Goal: Task Accomplishment & Management: Manage account settings

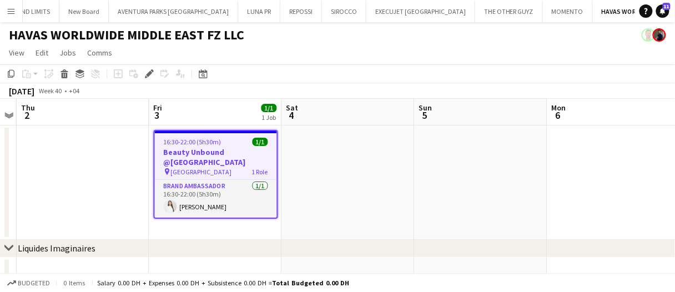
scroll to position [0, 1143]
click at [374, 145] on app-date-cell at bounding box center [348, 182] width 133 height 114
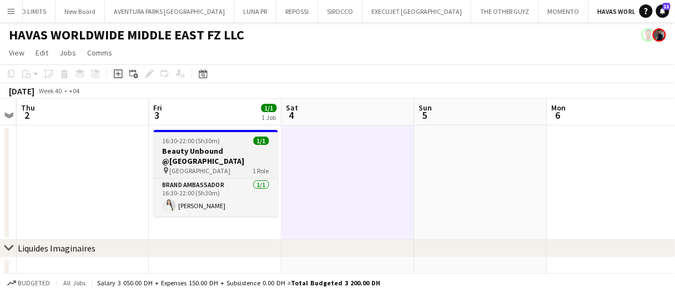
click at [245, 157] on h3 "Beauty Unbound @[GEOGRAPHIC_DATA]" at bounding box center [216, 156] width 124 height 20
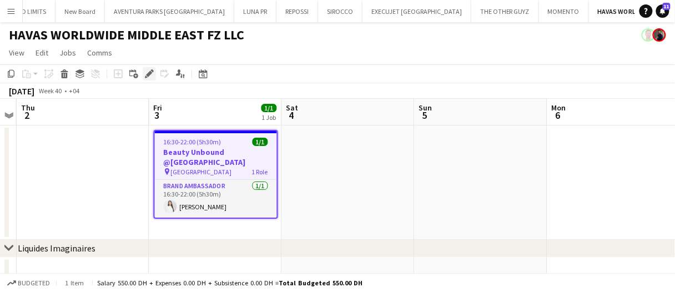
click at [152, 72] on icon at bounding box center [152, 70] width 3 height 3
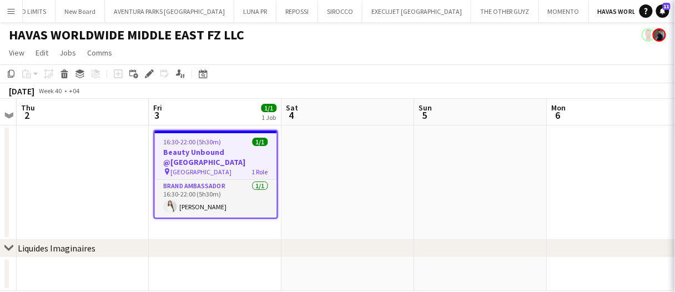
type input "**********"
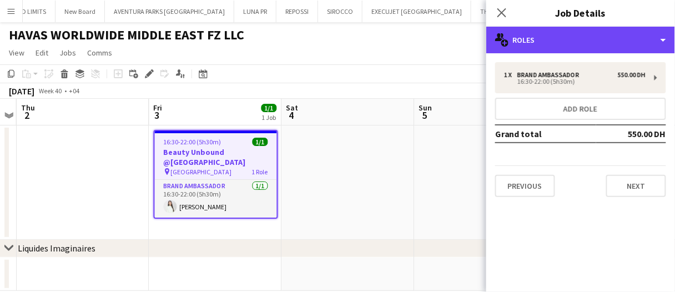
drag, startPoint x: 611, startPoint y: 39, endPoint x: 607, endPoint y: 94, distance: 55.1
click at [611, 45] on div "multiple-users-add Roles" at bounding box center [580, 40] width 189 height 27
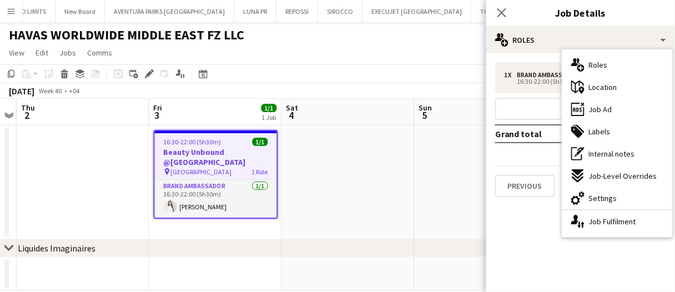
click at [615, 106] on div "ads-window Job Ad" at bounding box center [618, 109] width 110 height 22
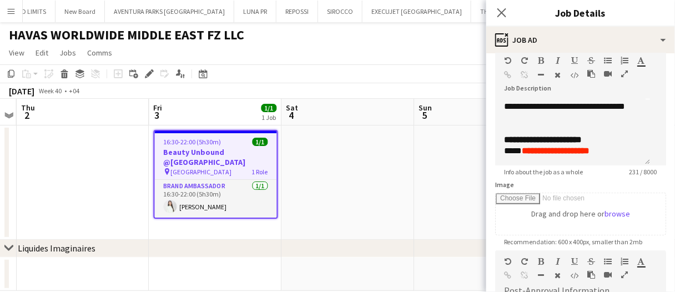
scroll to position [167, 0]
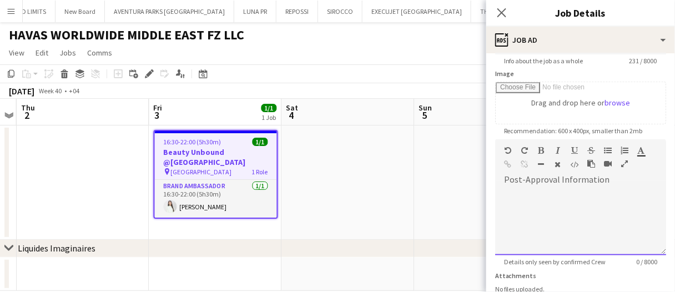
click at [578, 181] on div at bounding box center [580, 218] width 171 height 74
click at [652, 94] on form "**********" at bounding box center [580, 135] width 189 height 478
click at [587, 181] on div at bounding box center [580, 218] width 171 height 74
paste div
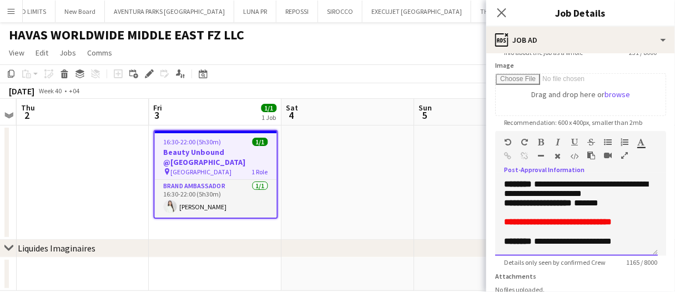
scroll to position [391, 0]
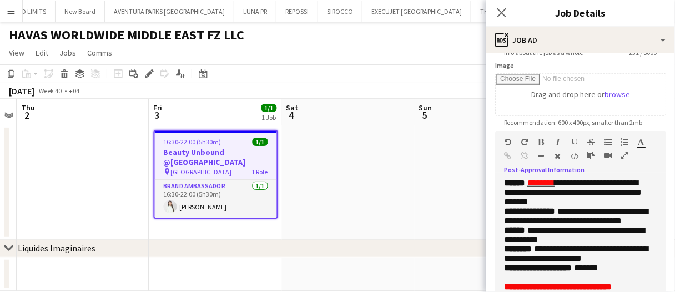
drag, startPoint x: 651, startPoint y: 243, endPoint x: 624, endPoint y: 234, distance: 29.2
click at [650, 290] on html "Menu Boards Boards Boards All jobs Status Workforce Workforce My Workforce Recr…" at bounding box center [337, 155] width 675 height 310
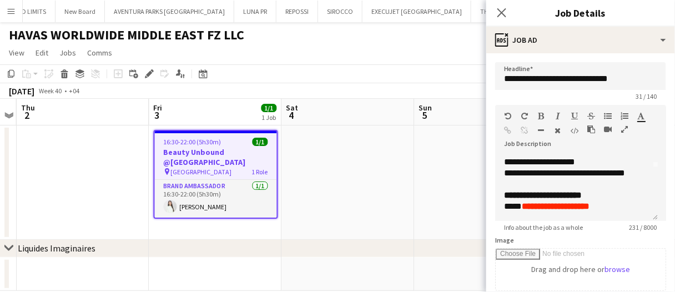
scroll to position [0, 0]
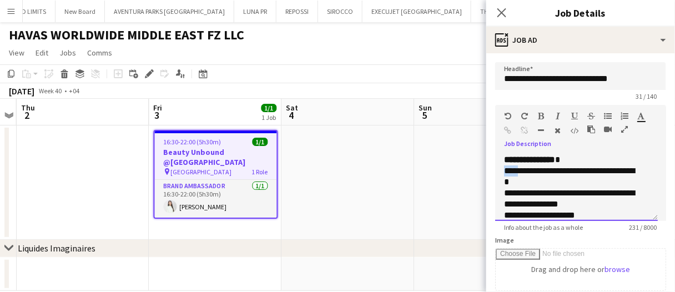
drag, startPoint x: 504, startPoint y: 169, endPoint x: 525, endPoint y: 177, distance: 22.8
click at [523, 177] on div "**********" at bounding box center [576, 187] width 163 height 67
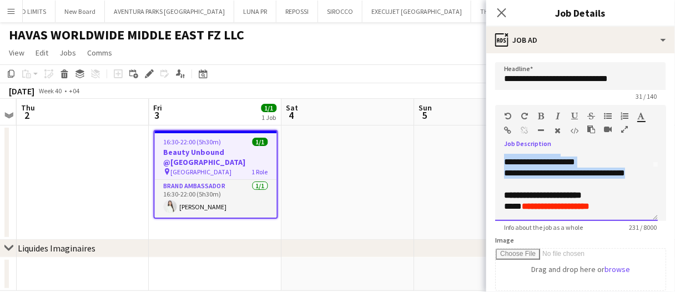
click at [640, 173] on div "**********" at bounding box center [572, 173] width 137 height 11
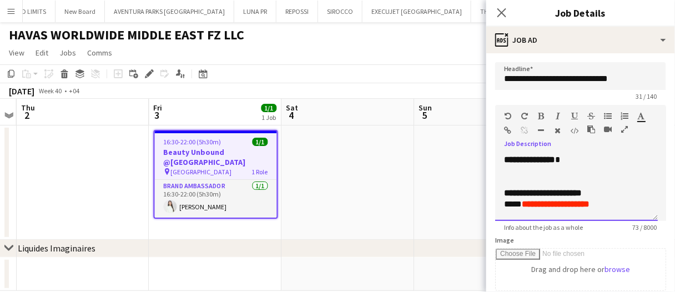
scroll to position [0, 0]
drag, startPoint x: 502, startPoint y: 195, endPoint x: 493, endPoint y: 135, distance: 61.3
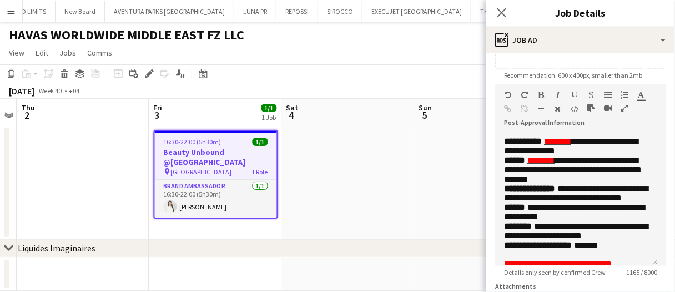
scroll to position [177, 0]
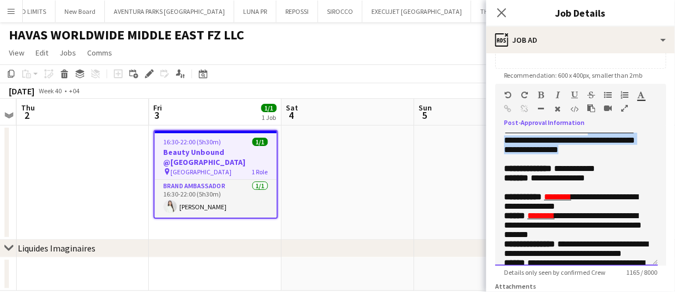
drag, startPoint x: 631, startPoint y: 224, endPoint x: 602, endPoint y: 199, distance: 38.2
click at [602, 164] on p "**********" at bounding box center [576, 102] width 145 height 123
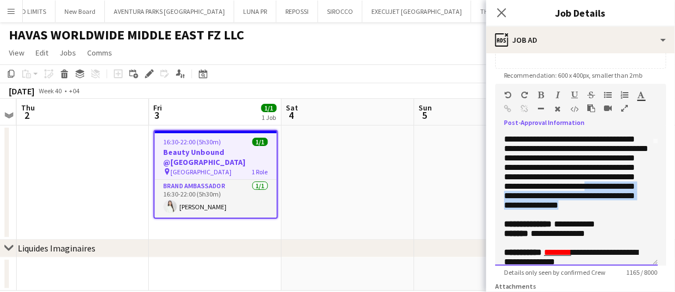
scroll to position [66, 0]
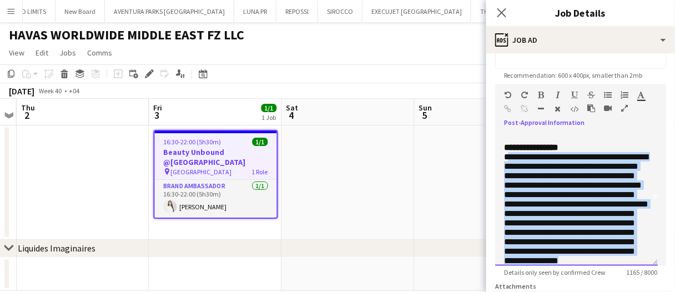
click at [506, 184] on span "**********" at bounding box center [576, 209] width 144 height 112
click at [505, 183] on span "**********" at bounding box center [576, 209] width 144 height 112
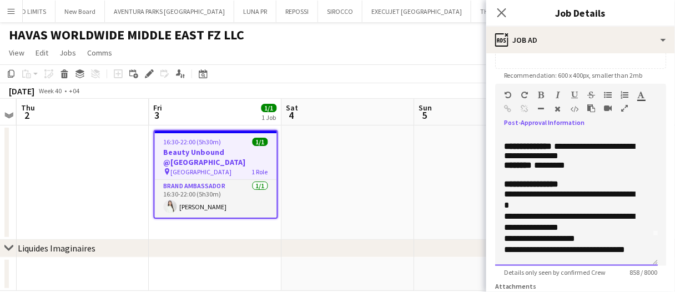
scroll to position [0, 0]
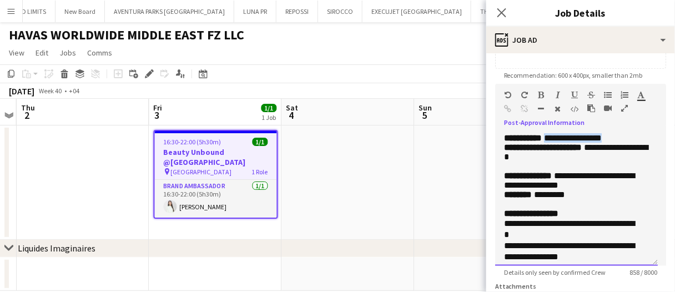
drag, startPoint x: 629, startPoint y: 140, endPoint x: 558, endPoint y: 140, distance: 70.5
click at [558, 140] on p "**********" at bounding box center [576, 137] width 145 height 9
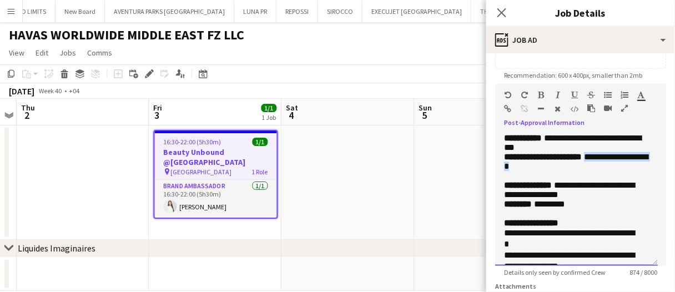
drag, startPoint x: 609, startPoint y: 159, endPoint x: 595, endPoint y: 159, distance: 13.3
click at [595, 159] on p "**********" at bounding box center [576, 166] width 145 height 28
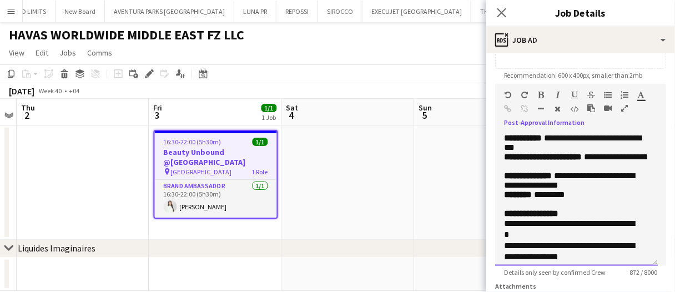
click at [616, 158] on span "**********" at bounding box center [616, 157] width 64 height 8
drag, startPoint x: 582, startPoint y: 218, endPoint x: 532, endPoint y: 208, distance: 51.5
click at [532, 190] on p "**********" at bounding box center [576, 180] width 145 height 19
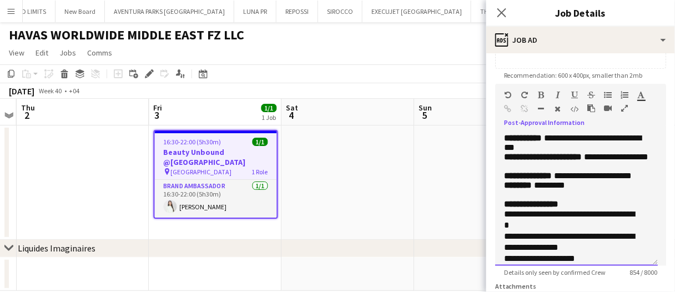
click at [569, 180] on span "**********" at bounding box center [593, 176] width 78 height 8
drag, startPoint x: 594, startPoint y: 217, endPoint x: 542, endPoint y: 218, distance: 52.2
click at [542, 190] on p "******** *********" at bounding box center [576, 184] width 145 height 9
click at [544, 189] on span "*****" at bounding box center [543, 185] width 18 height 8
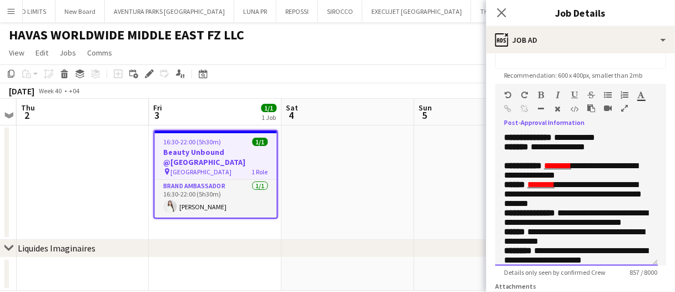
scroll to position [167, 0]
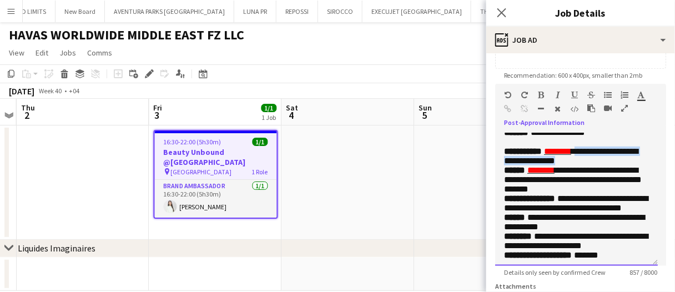
drag, startPoint x: 596, startPoint y: 210, endPoint x: 590, endPoint y: 200, distance: 11.2
click at [590, 165] on p "**********" at bounding box center [576, 156] width 145 height 19
click at [591, 165] on span "**********" at bounding box center [571, 156] width 134 height 18
click at [592, 165] on span "**********" at bounding box center [571, 156] width 134 height 18
click at [616, 165] on p "**********" at bounding box center [576, 156] width 145 height 19
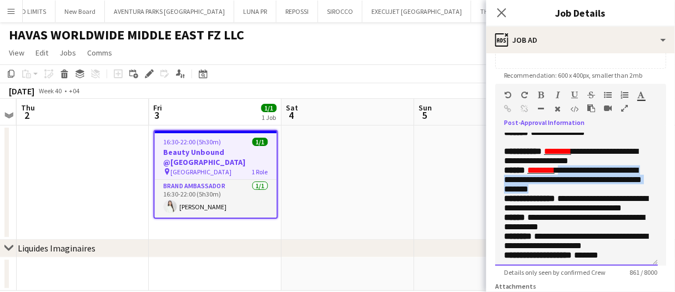
drag, startPoint x: 611, startPoint y: 244, endPoint x: 571, endPoint y: 220, distance: 46.6
click at [571, 194] on p "**********" at bounding box center [576, 179] width 145 height 28
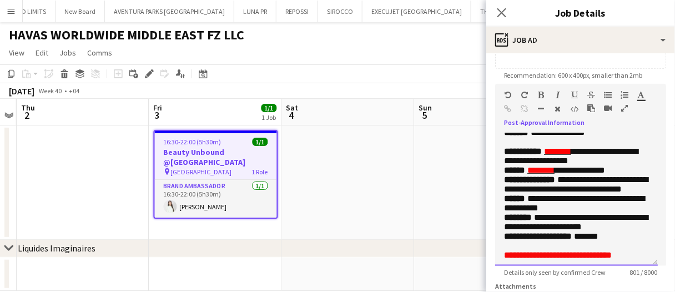
click at [573, 174] on span "**********" at bounding box center [580, 170] width 51 height 8
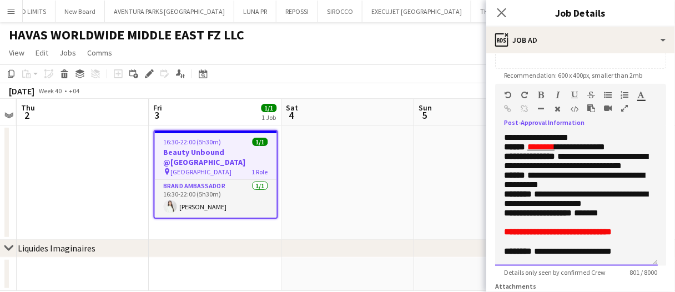
scroll to position [284, 0]
click at [636, 257] on div "**********" at bounding box center [576, 199] width 163 height 133
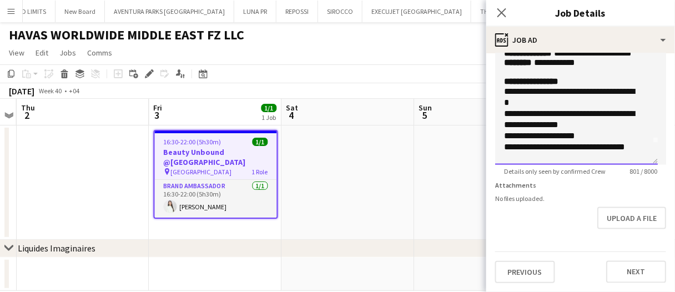
scroll to position [0, 0]
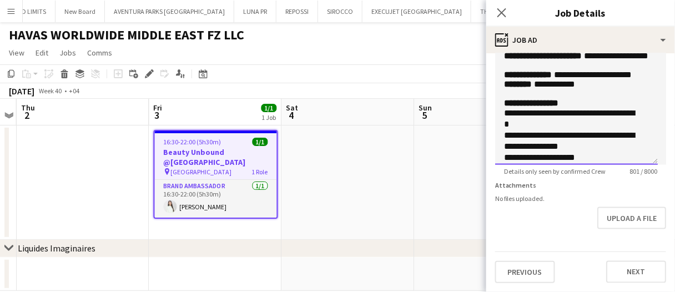
click at [556, 88] on span "**********" at bounding box center [554, 84] width 41 height 8
click at [365, 192] on app-date-cell at bounding box center [348, 182] width 133 height 114
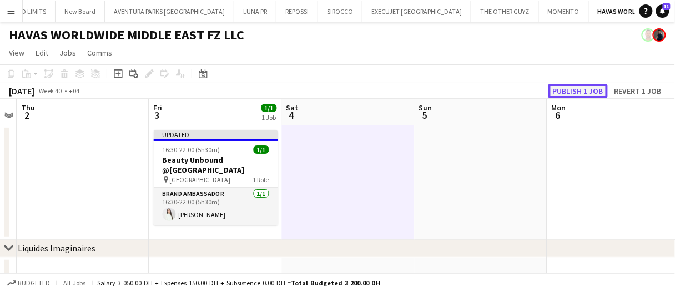
click at [581, 92] on button "Publish 1 job" at bounding box center [578, 91] width 59 height 14
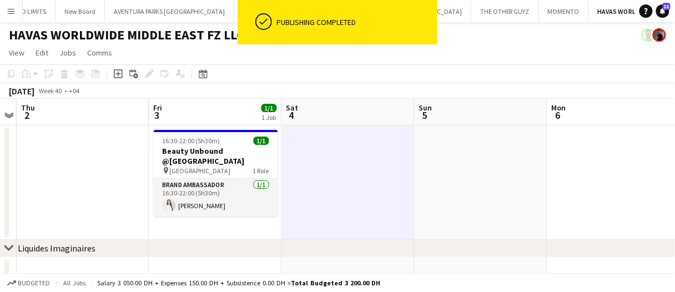
drag, startPoint x: 241, startPoint y: 137, endPoint x: 174, endPoint y: 84, distance: 84.6
click at [240, 137] on div "16:30-22:00 (5h30m) 1/1" at bounding box center [216, 141] width 124 height 8
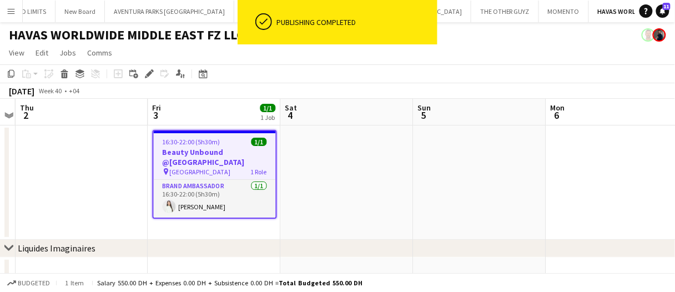
click at [153, 72] on div "Edit" at bounding box center [149, 73] width 13 height 13
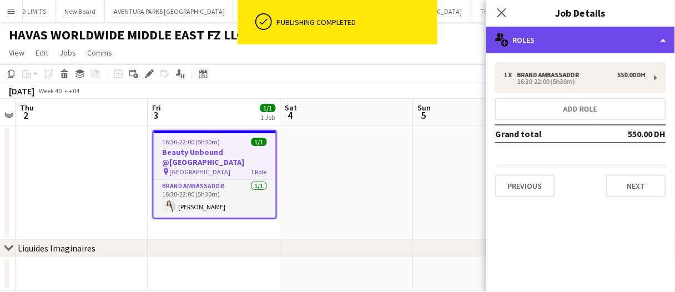
click at [576, 49] on div "multiple-users-add Roles" at bounding box center [580, 40] width 189 height 27
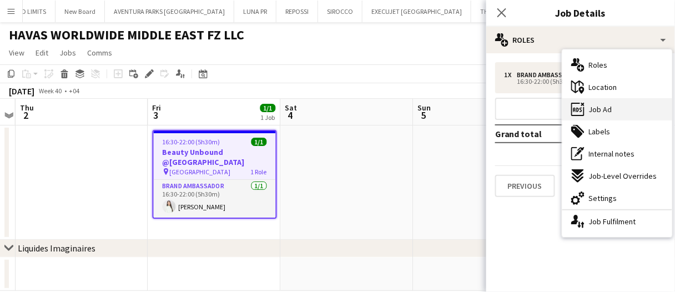
click at [604, 111] on span "Job Ad" at bounding box center [600, 109] width 23 height 10
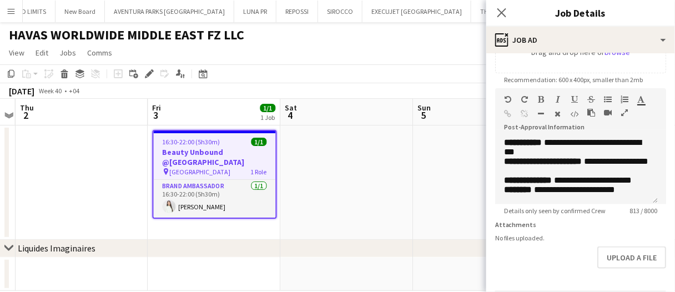
scroll to position [222, 0]
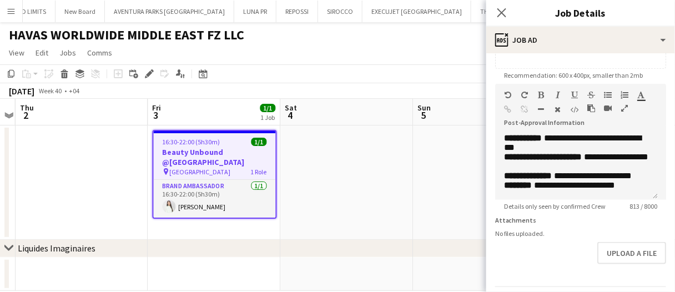
click at [389, 177] on app-date-cell at bounding box center [347, 182] width 133 height 114
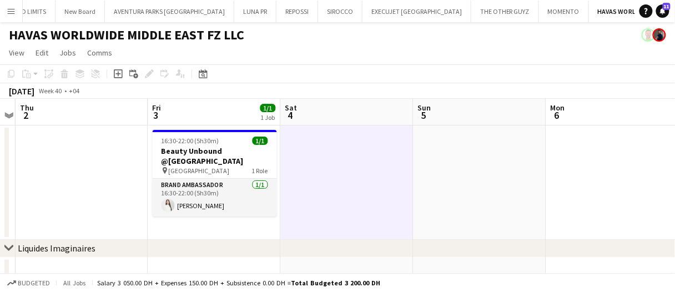
click at [363, 181] on app-date-cell at bounding box center [347, 182] width 133 height 114
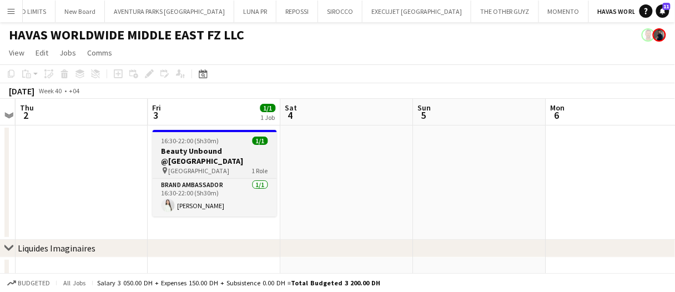
click at [260, 139] on span "1/1" at bounding box center [261, 141] width 16 height 8
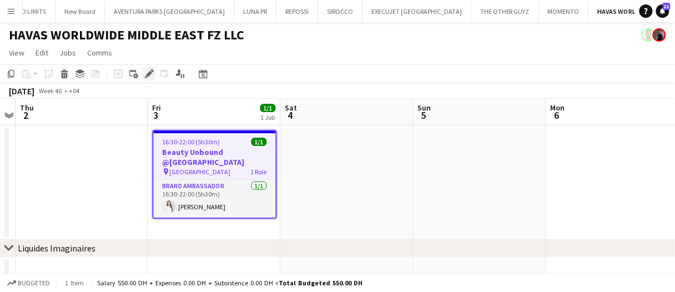
click at [149, 75] on icon at bounding box center [149, 74] width 6 height 6
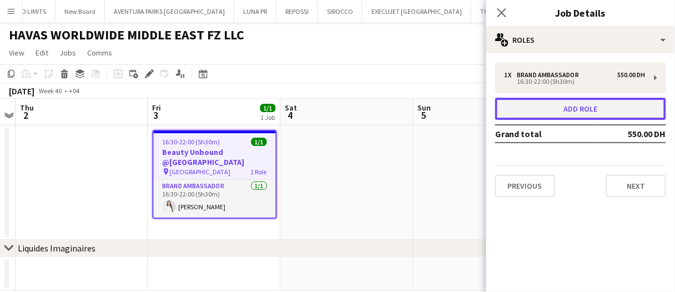
click at [642, 107] on button "Add role" at bounding box center [580, 109] width 171 height 22
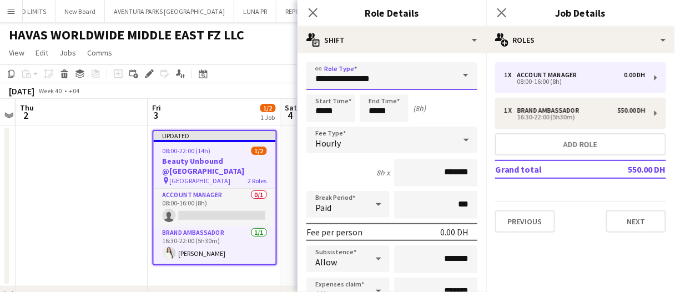
drag, startPoint x: 376, startPoint y: 80, endPoint x: 219, endPoint y: 73, distance: 157.3
click at [219, 73] on body "Menu Boards Boards Boards All jobs Status Workforce Workforce My Workforce Recr…" at bounding box center [337, 178] width 675 height 356
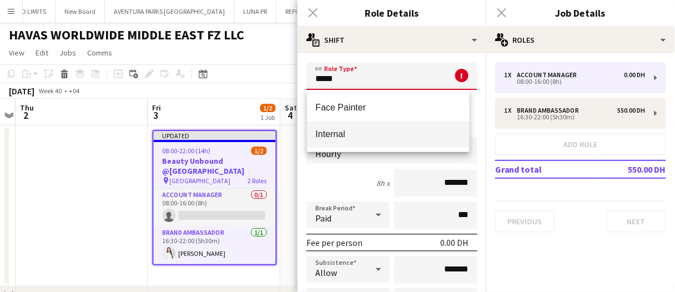
click at [376, 141] on mat-option "Internal" at bounding box center [388, 134] width 163 height 27
type input "********"
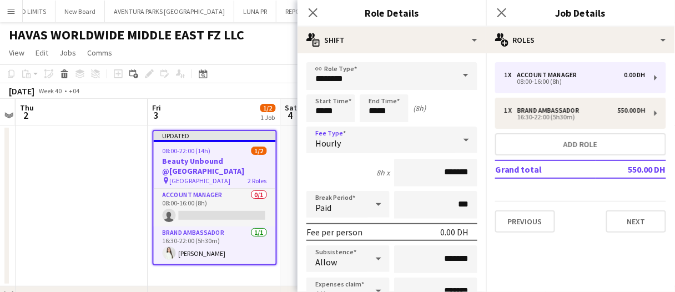
click at [355, 137] on div "Hourly" at bounding box center [381, 140] width 149 height 27
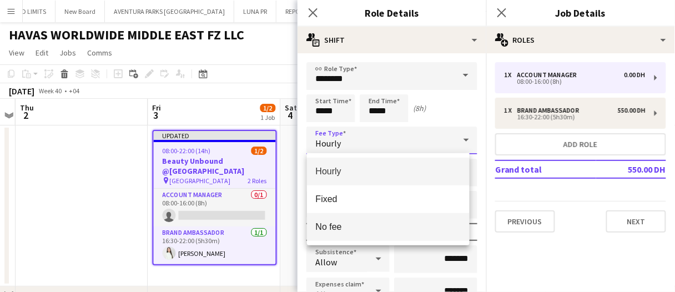
click at [353, 220] on mat-option "No fee" at bounding box center [388, 227] width 163 height 28
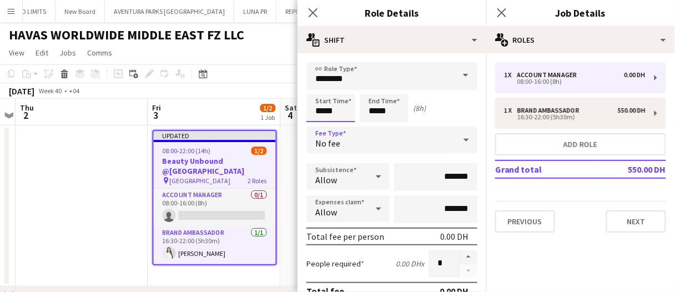
drag, startPoint x: 262, startPoint y: 97, endPoint x: 233, endPoint y: 68, distance: 41.2
click at [238, 81] on body "Menu Boards Boards Boards All jobs Status Workforce Workforce My Workforce Recr…" at bounding box center [337, 178] width 675 height 356
type input "*****"
click at [66, 144] on app-date-cell at bounding box center [82, 205] width 133 height 161
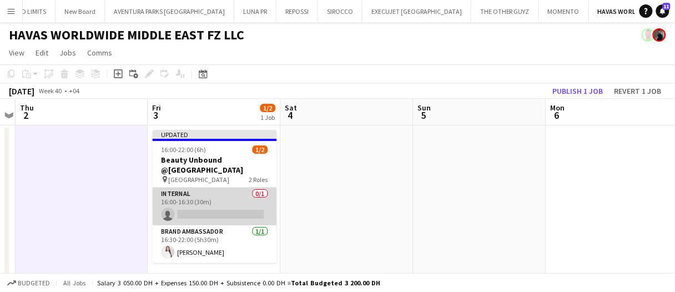
click at [191, 213] on app-card-role "Internal 0/1 16:00-16:30 (30m) single-neutral-actions" at bounding box center [215, 207] width 124 height 38
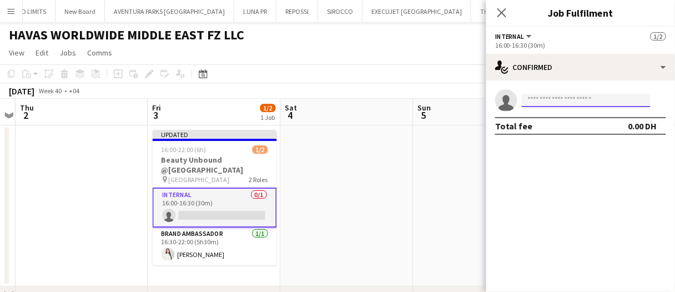
click at [556, 96] on input at bounding box center [586, 100] width 129 height 13
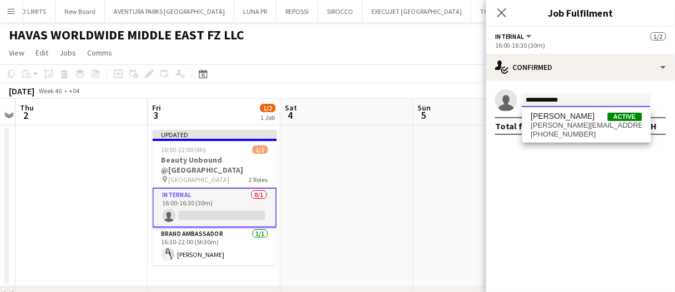
type input "**********"
click at [578, 113] on span "[PERSON_NAME]" at bounding box center [563, 116] width 64 height 9
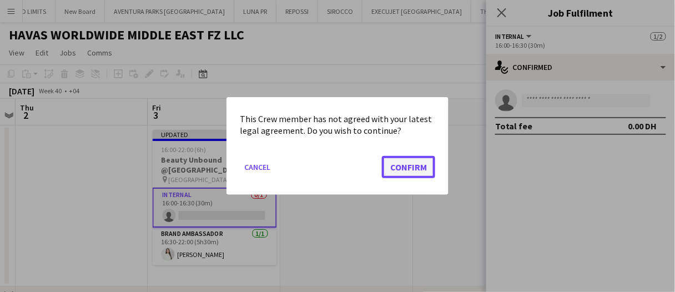
click at [426, 168] on button "Confirm" at bounding box center [408, 167] width 53 height 22
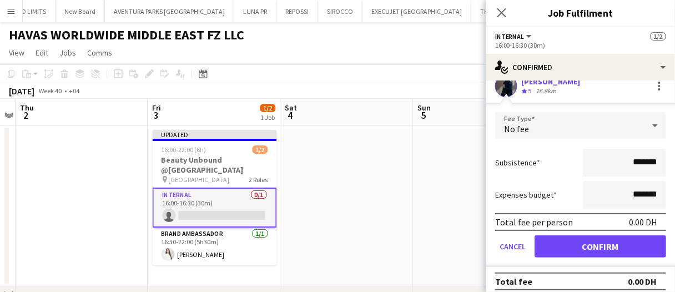
scroll to position [21, 0]
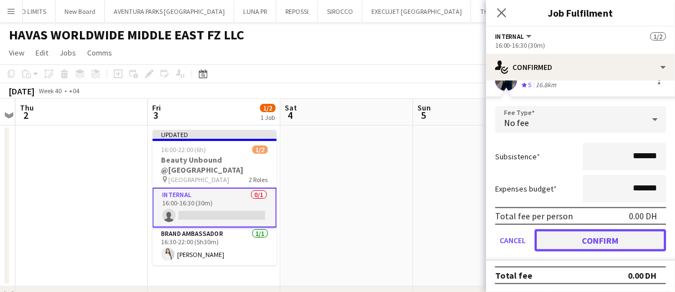
click at [601, 239] on button "Confirm" at bounding box center [601, 240] width 132 height 22
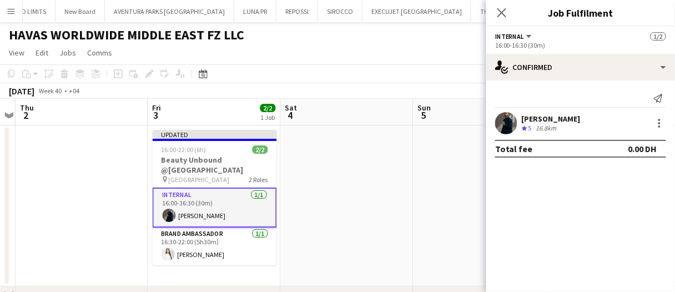
scroll to position [0, 0]
click at [660, 125] on div at bounding box center [659, 123] width 13 height 13
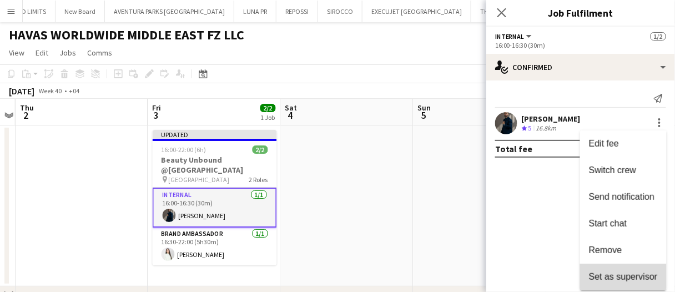
click at [615, 275] on span "Set as supervisor" at bounding box center [623, 276] width 69 height 9
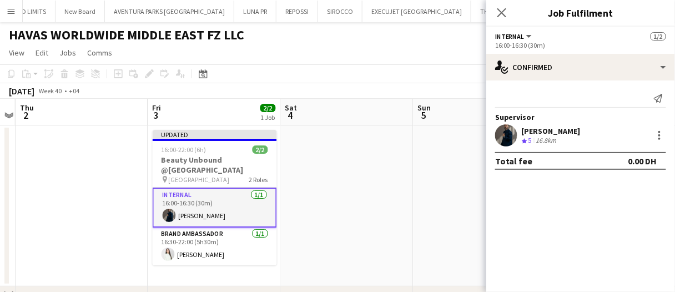
drag, startPoint x: 359, startPoint y: 213, endPoint x: 405, endPoint y: 178, distance: 57.8
click at [361, 211] on app-date-cell at bounding box center [347, 205] width 133 height 161
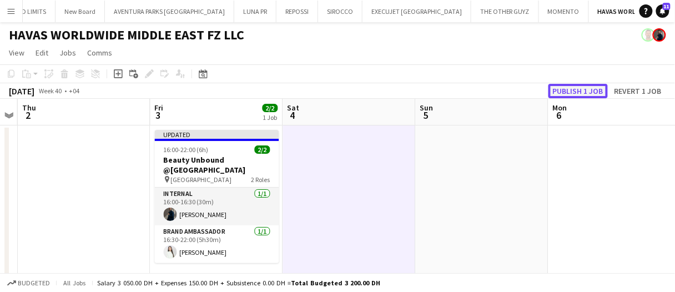
click at [565, 88] on button "Publish 1 job" at bounding box center [578, 91] width 59 height 14
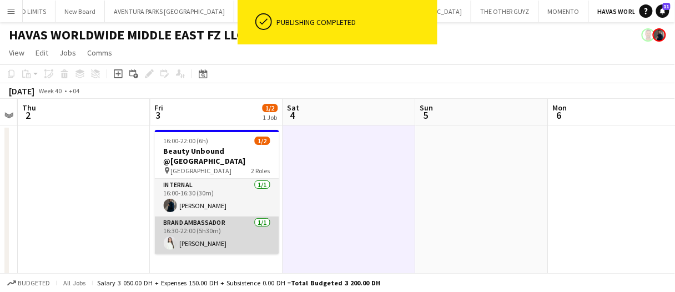
click at [255, 230] on app-card-role "Brand Ambassador [DATE] 16:30-22:00 (5h30m) [PERSON_NAME]" at bounding box center [217, 236] width 124 height 38
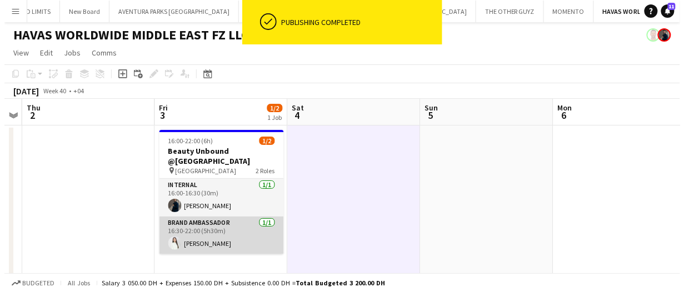
scroll to position [0, 381]
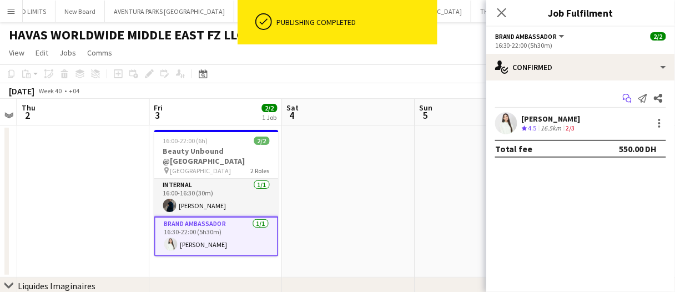
click at [626, 96] on icon "Start chat" at bounding box center [627, 98] width 9 height 9
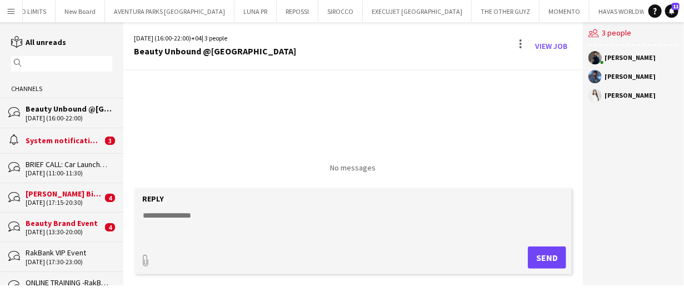
click at [72, 170] on div "[DATE] (11:00-11:30)" at bounding box center [69, 173] width 87 height 8
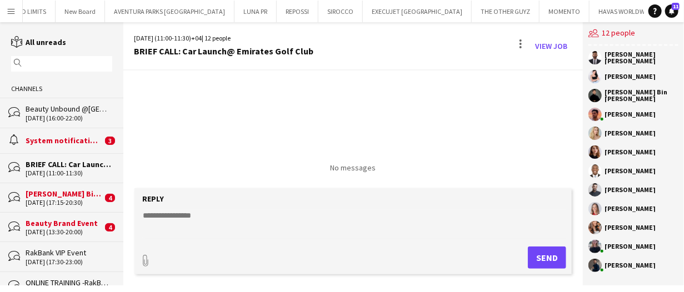
click at [78, 186] on div "bubbles [PERSON_NAME] Biergaten Opening [DATE] (17:15-20:30) 4" at bounding box center [61, 197] width 123 height 29
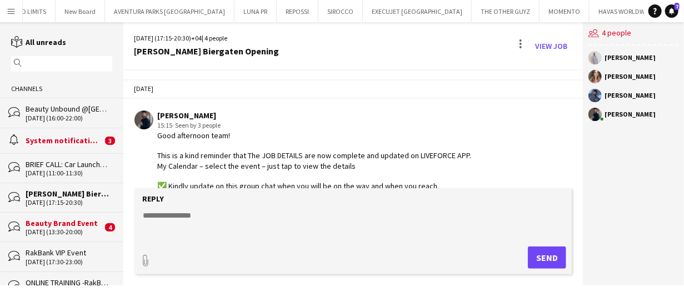
drag, startPoint x: 159, startPoint y: 135, endPoint x: 214, endPoint y: 135, distance: 55.0
click at [214, 135] on div "Good afternoon team! This is a kind reminder that The JOB DETAILS are now compl…" at bounding box center [315, 196] width 314 height 132
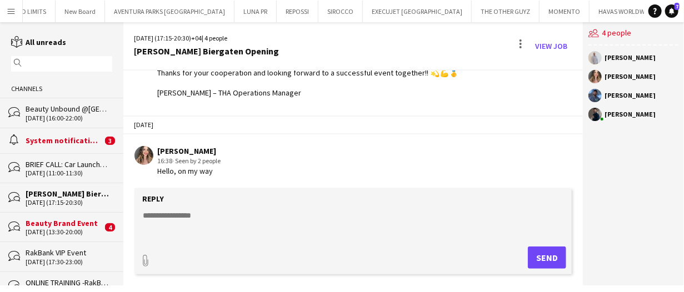
scroll to position [167, 0]
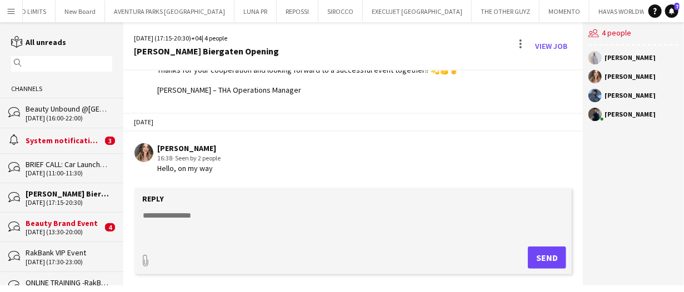
click at [309, 96] on app-chat-message "[PERSON_NAME] 15:15 · Seen by 3 people Good afternoon team! This is a kind remi…" at bounding box center [353, 19] width 460 height 163
copy div "Good afternoon team! This is a kind reminder that The JOB DETAILS are now compl…"
click at [77, 102] on div "bubbles Beauty Unbound @[GEOGRAPHIC_DATA] [DATE] (16:00-22:00)" at bounding box center [61, 112] width 123 height 29
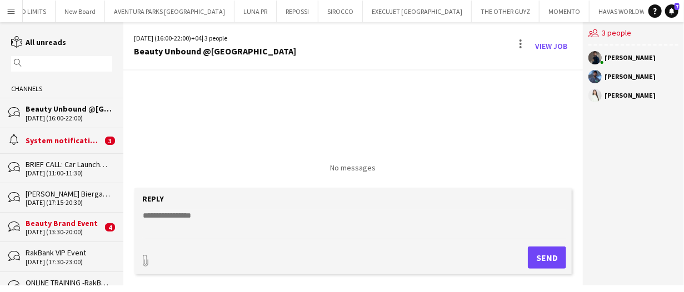
click at [199, 213] on textarea at bounding box center [355, 224] width 426 height 29
paste textarea "**********"
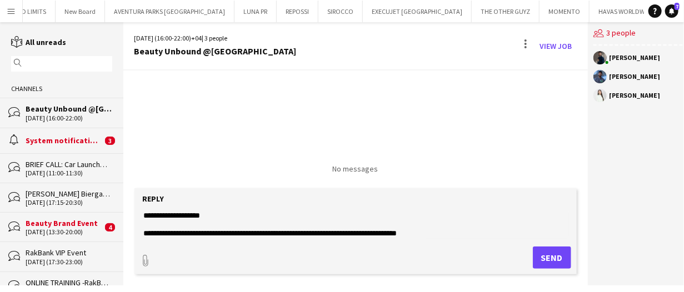
click at [202, 217] on textarea "**********" at bounding box center [355, 224] width 426 height 29
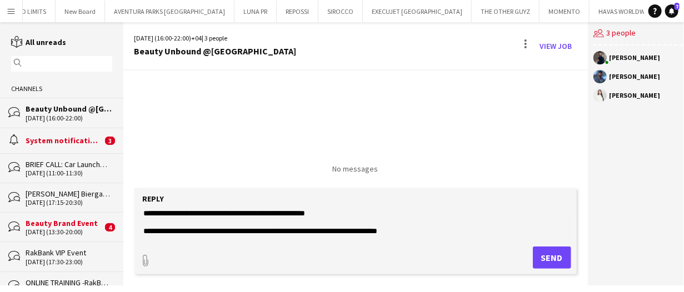
scroll to position [89, 0]
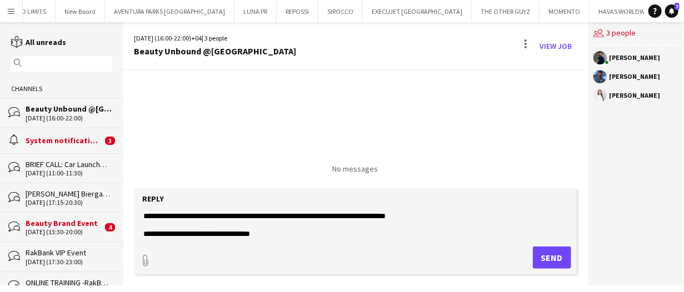
type textarea "**********"
click at [534, 250] on button "Send" at bounding box center [552, 258] width 38 height 22
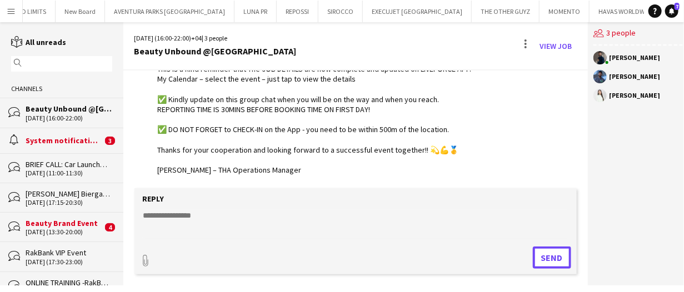
scroll to position [87, 0]
click at [71, 140] on div "System notifications" at bounding box center [64, 140] width 77 height 10
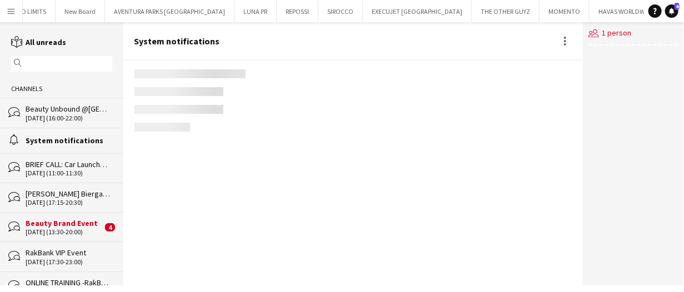
scroll to position [1936, 0]
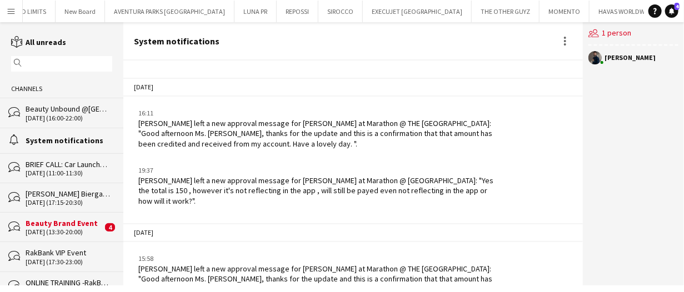
click at [81, 219] on div "Beauty Brand Event" at bounding box center [64, 223] width 77 height 10
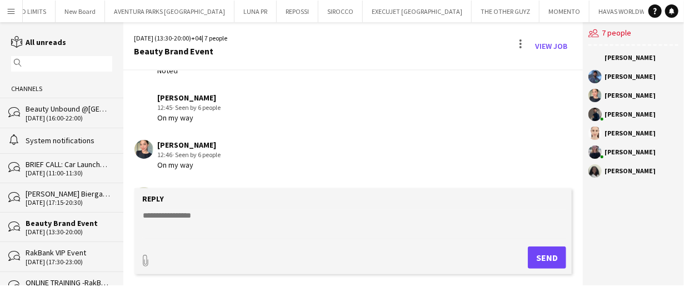
scroll to position [1214, 0]
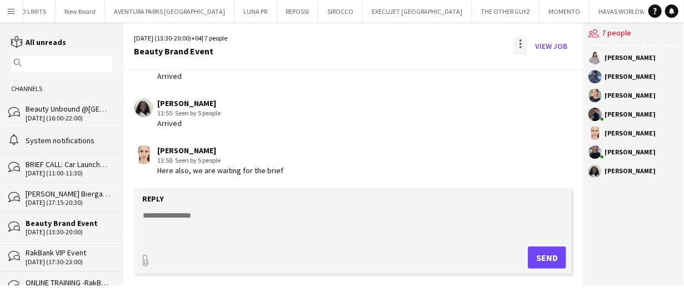
click at [518, 50] on div at bounding box center [520, 46] width 13 height 18
click at [542, 66] on span "Delete" at bounding box center [544, 67] width 26 height 9
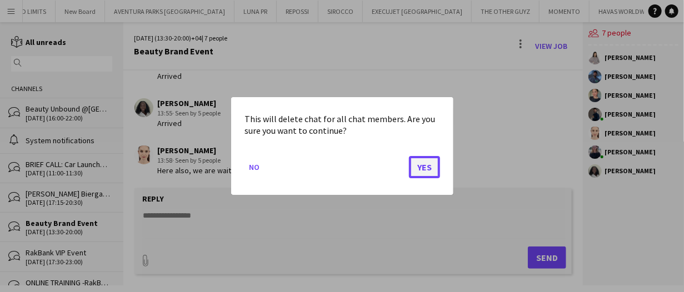
click at [427, 169] on button "Yes" at bounding box center [424, 167] width 31 height 22
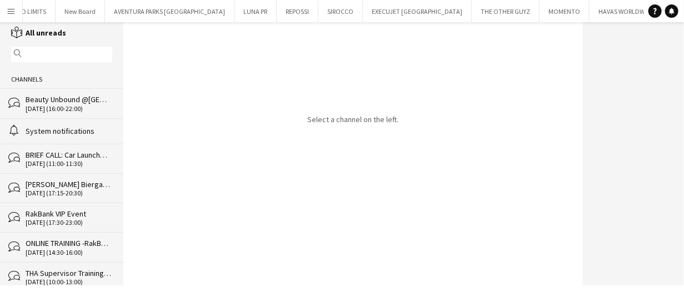
scroll to position [14, 0]
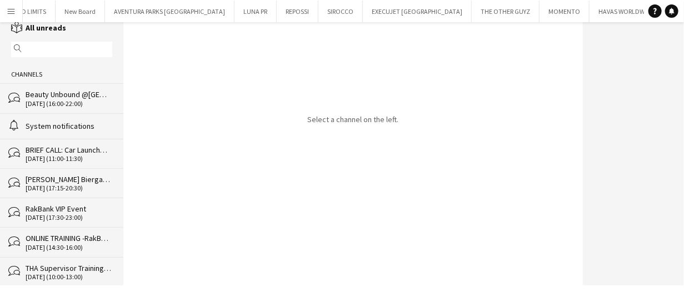
click at [72, 218] on div "[DATE] (17:30-23:00)" at bounding box center [69, 218] width 87 height 8
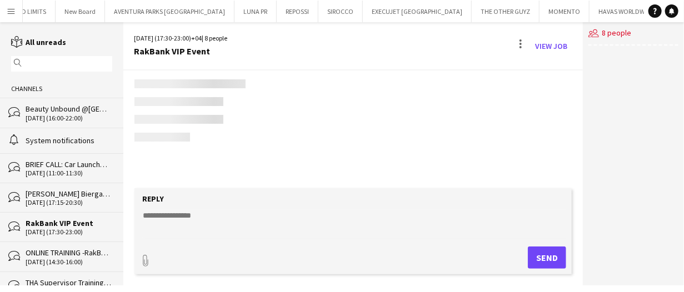
scroll to position [448, 0]
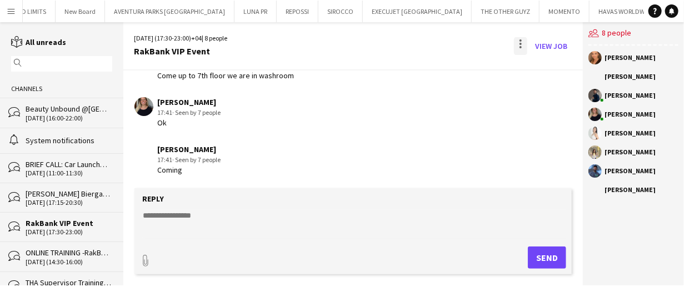
click at [521, 40] on div at bounding box center [520, 46] width 13 height 18
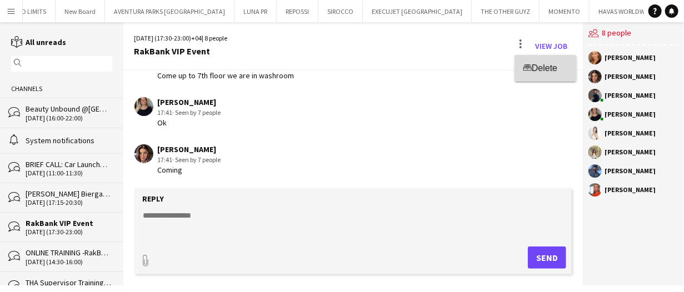
click at [526, 71] on app-icon "Delete" at bounding box center [527, 67] width 8 height 9
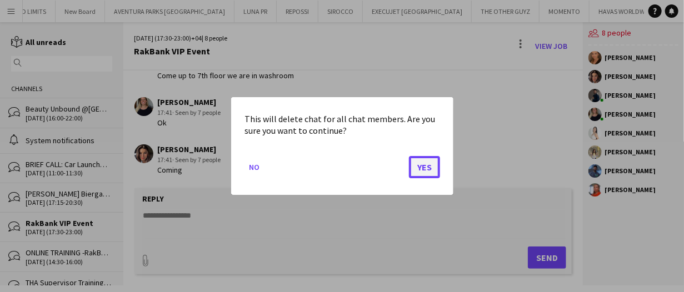
click at [425, 164] on button "Yes" at bounding box center [424, 167] width 31 height 22
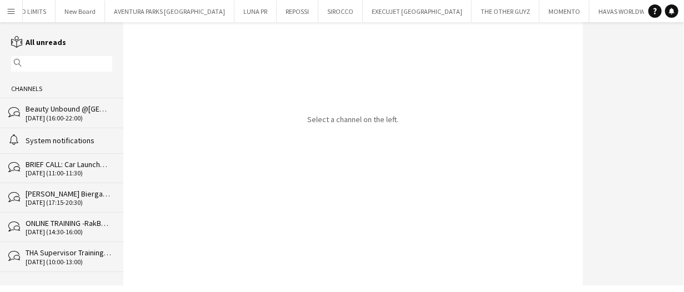
click at [59, 235] on div "[DATE] (14:30-16:00)" at bounding box center [69, 232] width 87 height 8
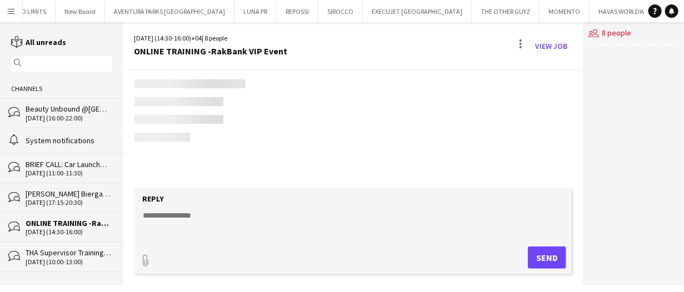
scroll to position [755, 0]
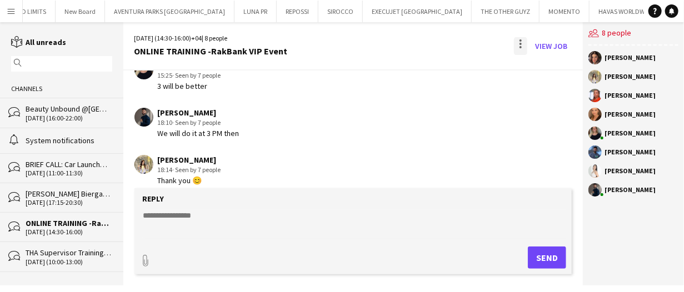
click at [520, 44] on div at bounding box center [520, 44] width 2 height 2
click at [540, 74] on button "Delete [GEOGRAPHIC_DATA]" at bounding box center [545, 68] width 62 height 27
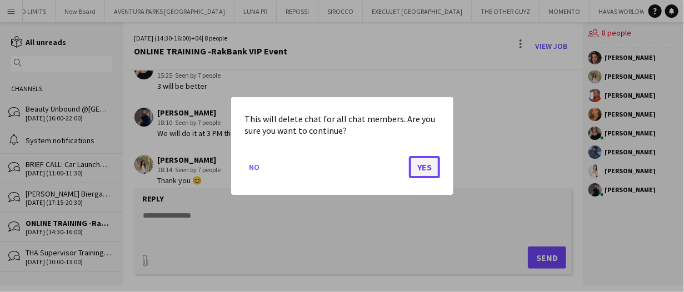
click at [425, 163] on button "Yes" at bounding box center [424, 167] width 31 height 22
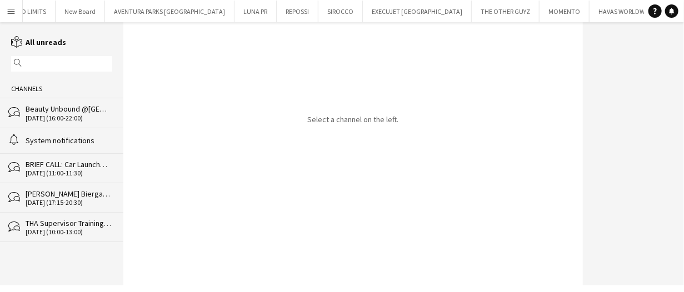
click at [64, 231] on div "[DATE] (10:00-13:00)" at bounding box center [69, 232] width 87 height 8
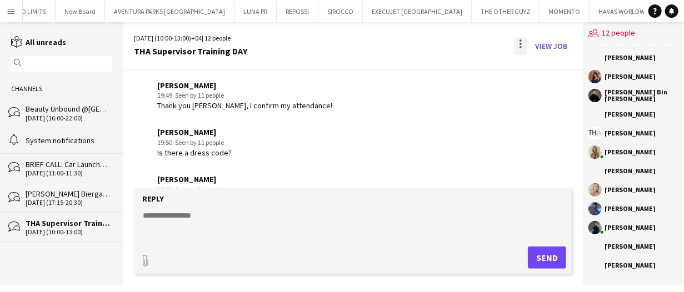
scroll to position [936, 0]
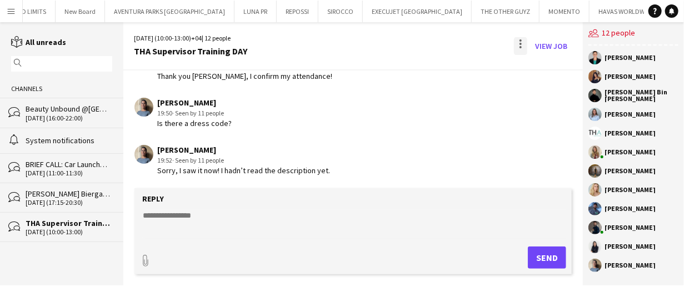
click at [518, 43] on div at bounding box center [520, 46] width 13 height 18
click at [529, 74] on button "Delete [GEOGRAPHIC_DATA]" at bounding box center [545, 68] width 62 height 27
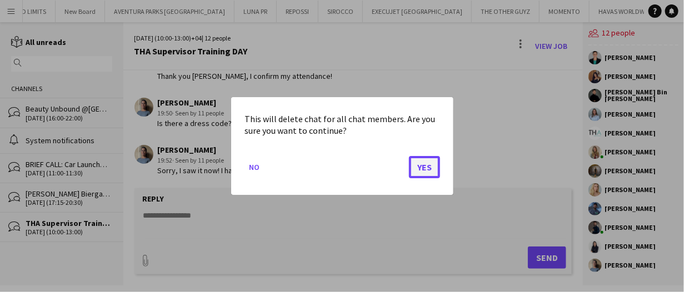
click at [426, 164] on button "Yes" at bounding box center [424, 167] width 31 height 22
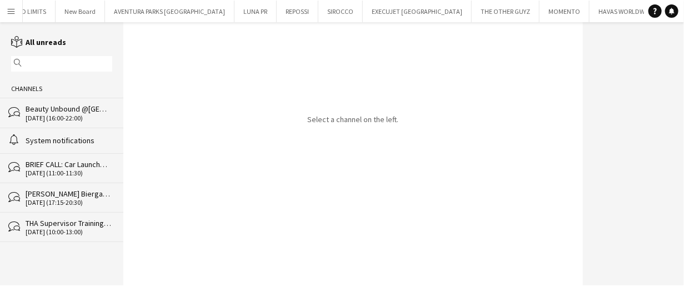
click at [39, 202] on div "[DATE] (17:15-20:30)" at bounding box center [69, 203] width 87 height 8
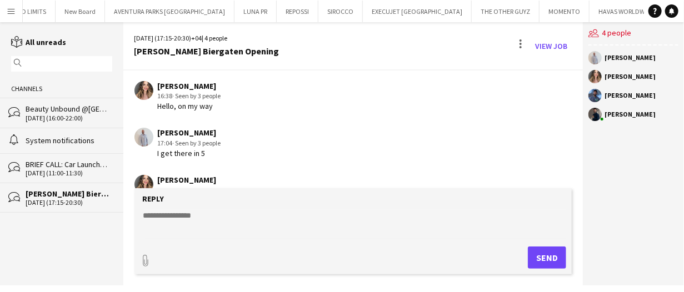
scroll to position [139, 0]
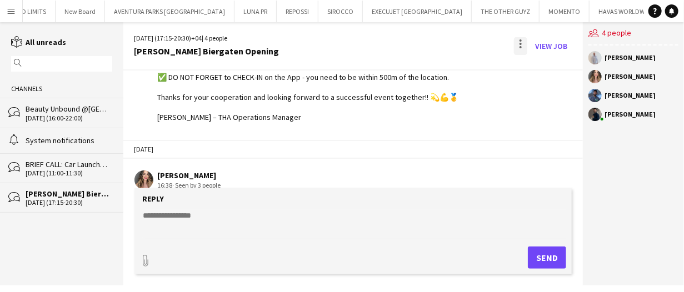
click at [516, 44] on div at bounding box center [520, 46] width 13 height 18
click at [538, 69] on span "Delete" at bounding box center [544, 67] width 26 height 9
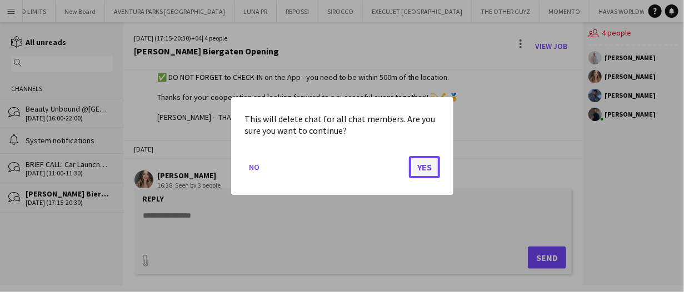
click at [425, 169] on button "Yes" at bounding box center [424, 167] width 31 height 22
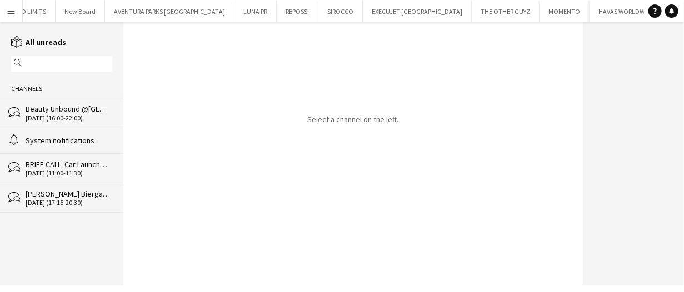
click at [61, 172] on div "[DATE] (11:00-11:30)" at bounding box center [69, 173] width 87 height 8
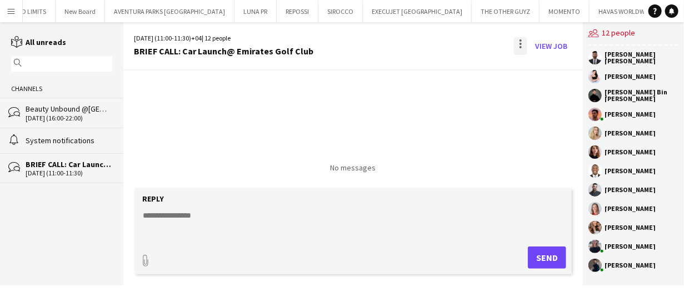
click at [523, 44] on div at bounding box center [520, 46] width 13 height 18
click at [526, 71] on app-icon "Delete" at bounding box center [527, 67] width 8 height 9
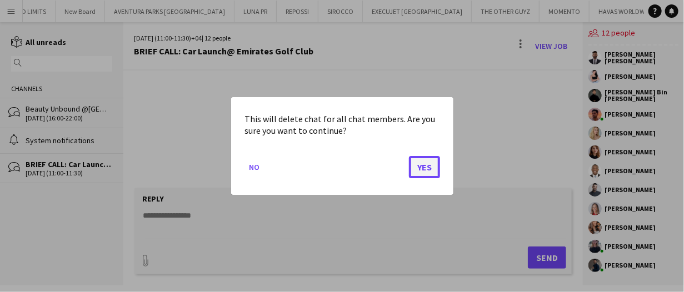
click at [421, 165] on button "Yes" at bounding box center [424, 167] width 31 height 22
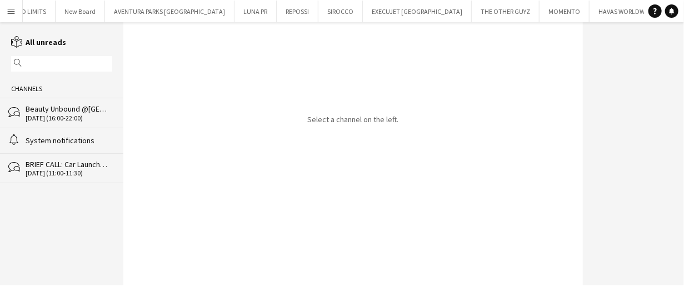
click at [52, 114] on div "[DATE] (16:00-22:00)" at bounding box center [69, 118] width 87 height 8
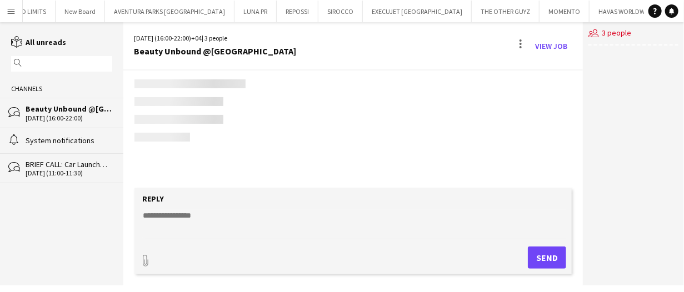
scroll to position [87, 0]
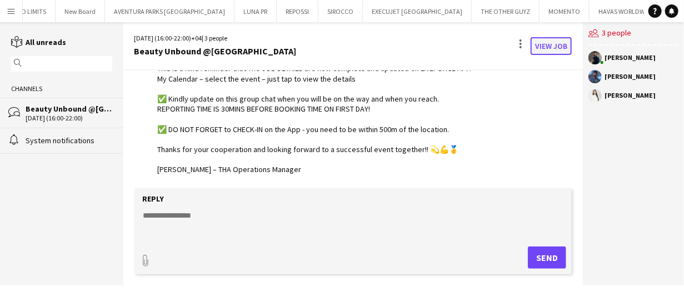
click at [563, 47] on link "View Job" at bounding box center [550, 46] width 41 height 18
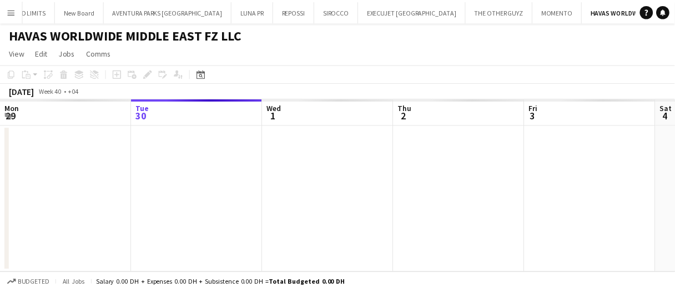
scroll to position [0, 381]
